Goal: Task Accomplishment & Management: Manage account settings

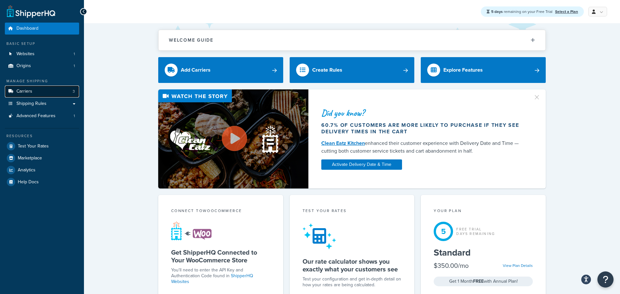
click at [70, 90] on link "Carriers 3" at bounding box center [42, 92] width 74 height 12
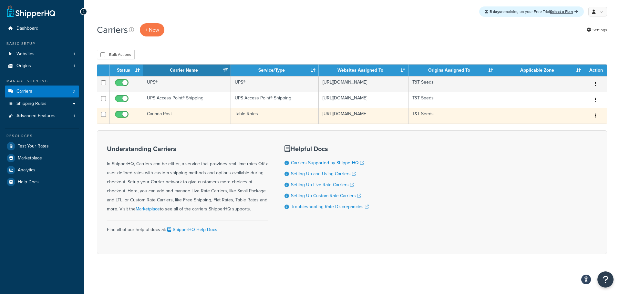
click at [226, 116] on td "Canada Post" at bounding box center [187, 116] width 88 height 16
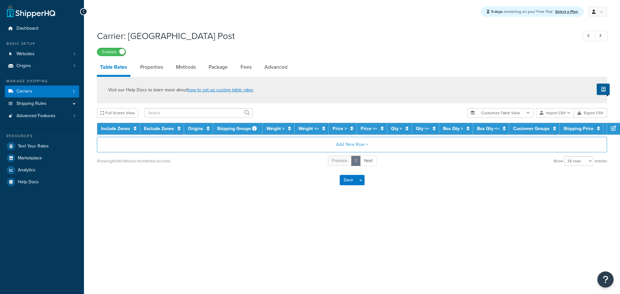
select select "25"
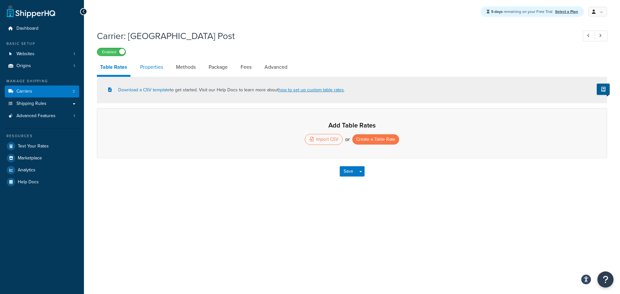
click at [147, 64] on link "Properties" at bounding box center [151, 66] width 29 height 15
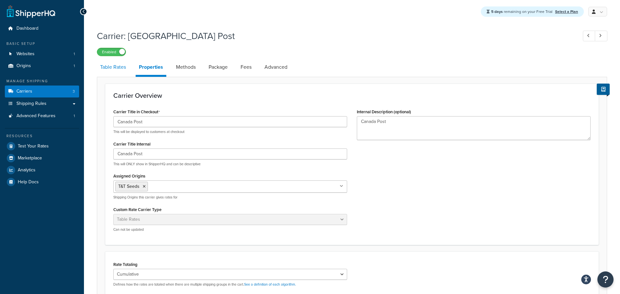
click at [111, 68] on link "Table Rates" at bounding box center [113, 66] width 32 height 15
select select "25"
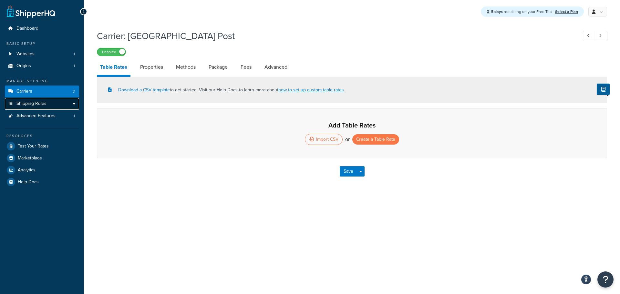
click at [54, 105] on link "Shipping Rules" at bounding box center [42, 104] width 74 height 12
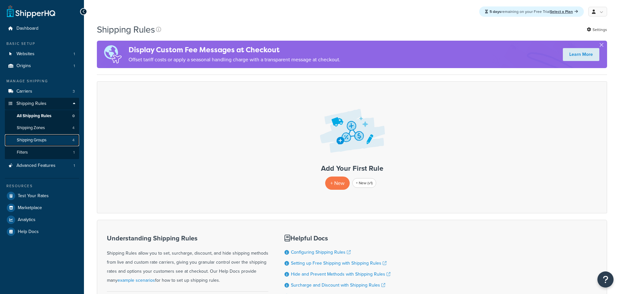
click at [49, 139] on link "Shipping Groups 4" at bounding box center [42, 140] width 74 height 12
